Goal: Navigation & Orientation: Go to known website

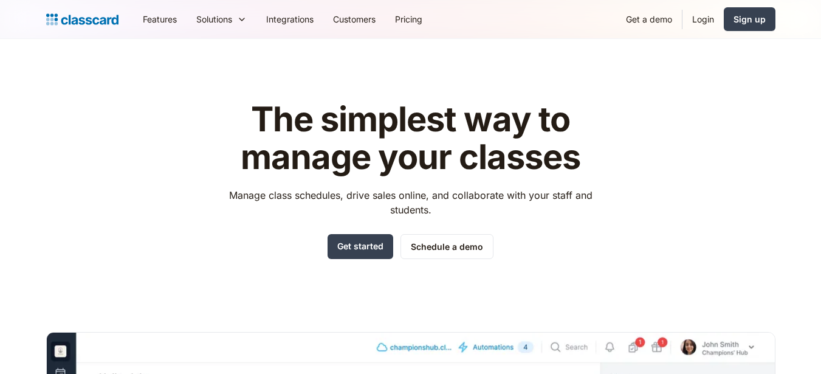
click at [706, 18] on link "Login" at bounding box center [702, 18] width 41 height 27
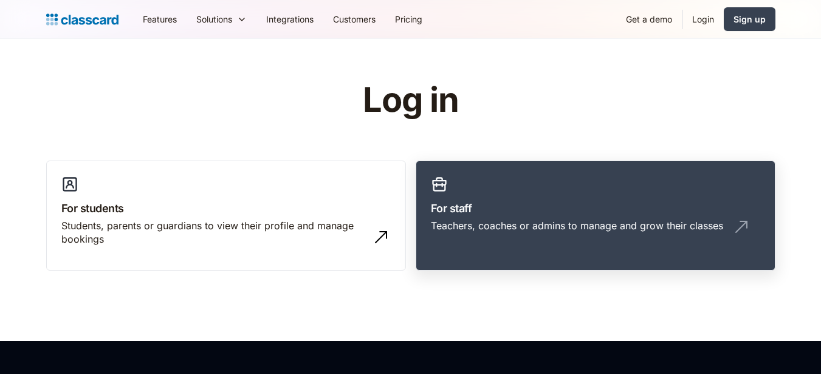
click at [589, 186] on link "For staff Teachers, coaches or admins to manage and grow their classes" at bounding box center [596, 215] width 360 height 111
